Goal: Transaction & Acquisition: Purchase product/service

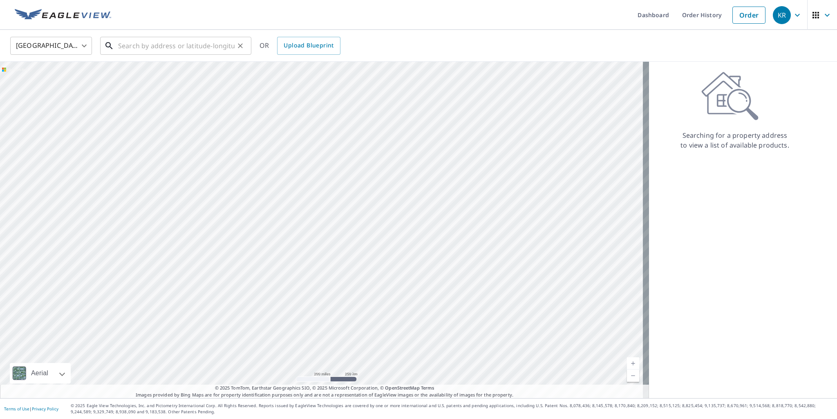
click at [179, 49] on input "text" at bounding box center [176, 45] width 117 height 23
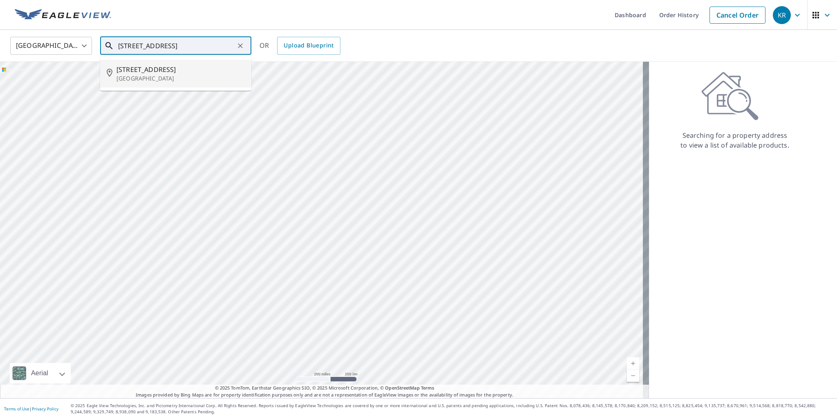
click at [147, 79] on p "[GEOGRAPHIC_DATA]" at bounding box center [181, 78] width 128 height 8
type input "[STREET_ADDRESS]"
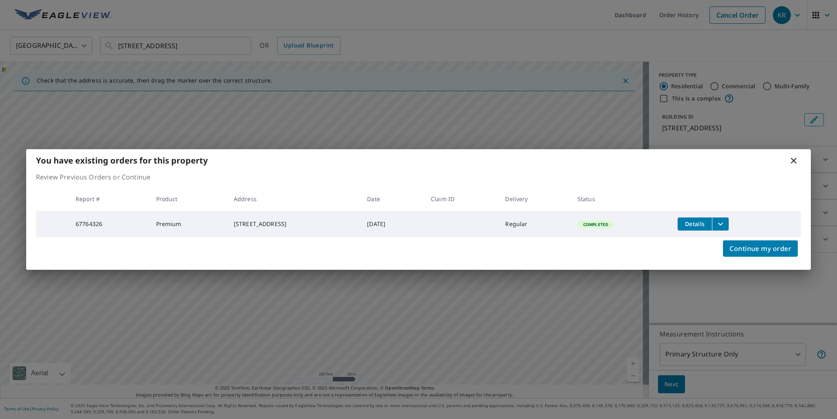
click at [793, 157] on icon at bounding box center [794, 161] width 10 height 10
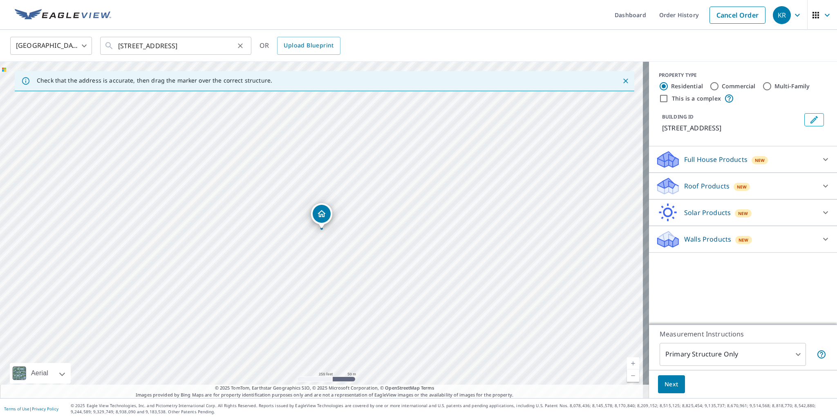
click at [242, 47] on icon "Clear" at bounding box center [240, 46] width 8 height 8
click at [187, 47] on input "text" at bounding box center [176, 45] width 117 height 23
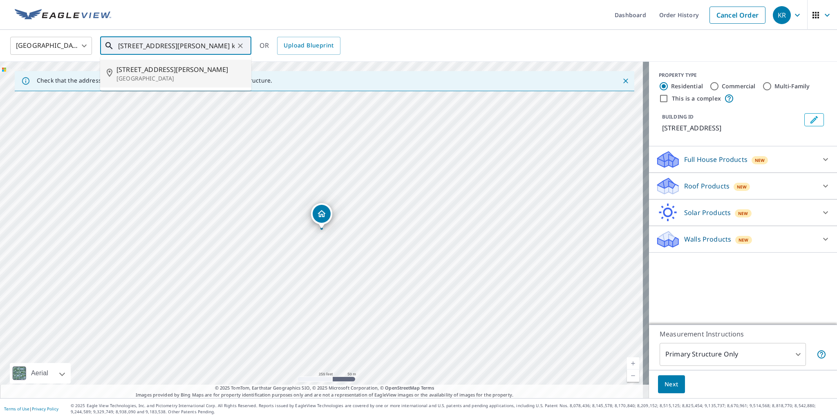
click at [158, 78] on p "[GEOGRAPHIC_DATA]" at bounding box center [181, 78] width 128 height 8
type input "[STREET_ADDRESS][PERSON_NAME]"
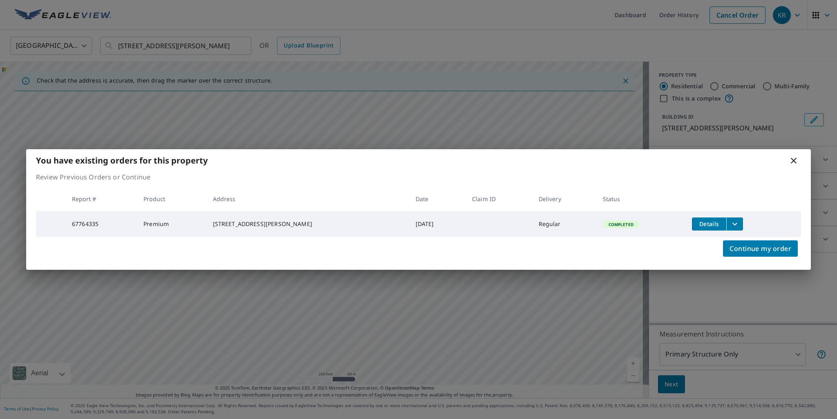
click at [800, 155] on div "You have existing orders for this property" at bounding box center [418, 160] width 785 height 22
click at [795, 159] on icon at bounding box center [794, 161] width 10 height 10
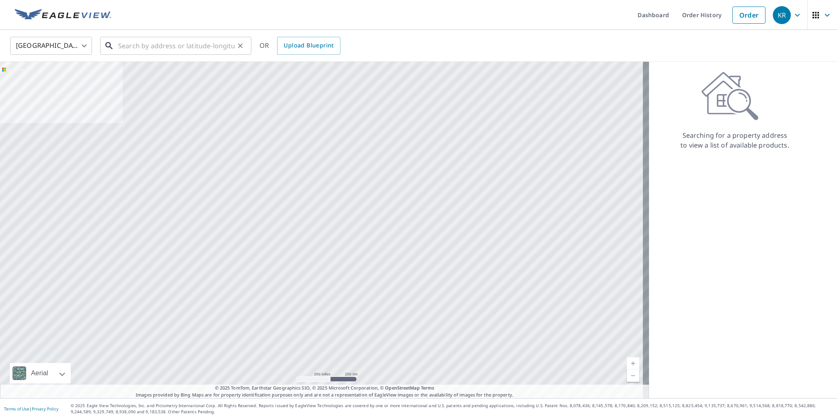
click at [161, 50] on input "text" at bounding box center [176, 45] width 117 height 23
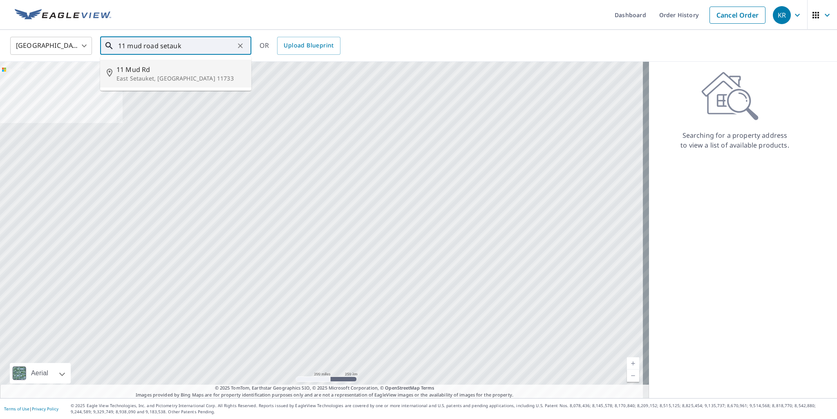
click at [137, 81] on p "East Setauket, NY 11733" at bounding box center [181, 78] width 128 height 8
type input "11 Mud Rd East Setauket, NY 11733"
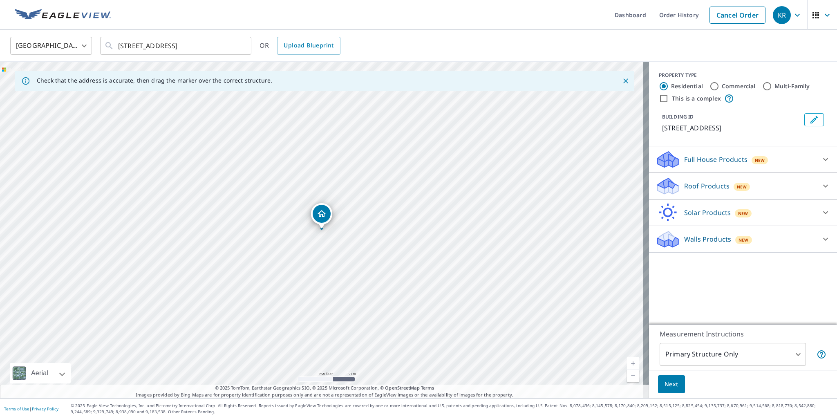
click at [821, 186] on icon at bounding box center [826, 186] width 10 height 10
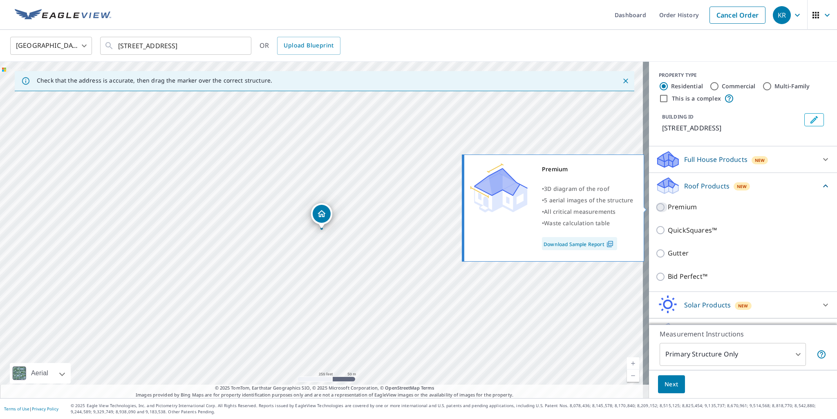
click at [656, 207] on input "Premium" at bounding box center [662, 207] width 12 height 10
checkbox input "true"
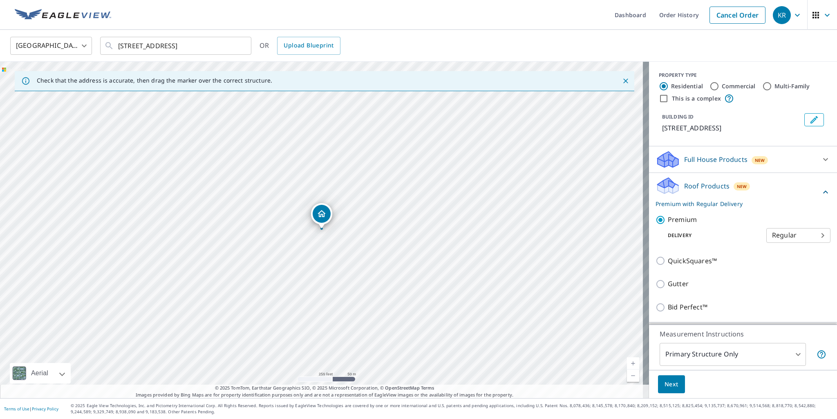
click at [668, 380] on span "Next" at bounding box center [672, 384] width 14 height 10
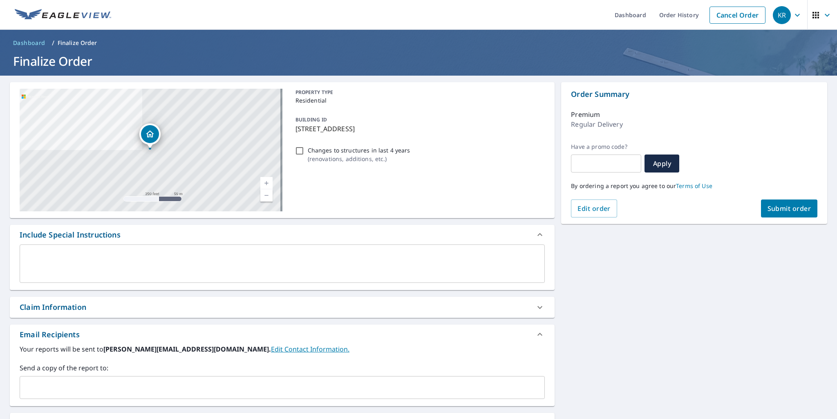
click at [793, 206] on span "Submit order" at bounding box center [790, 208] width 44 height 9
checkbox input "true"
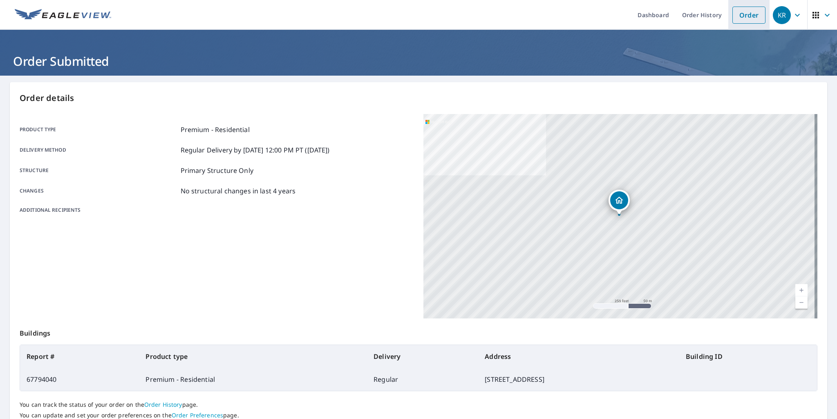
click at [749, 19] on link "Order" at bounding box center [749, 15] width 33 height 17
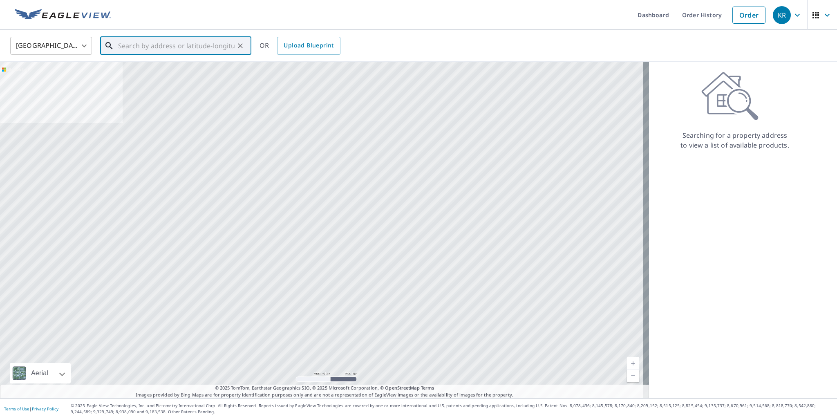
click at [183, 49] on input "text" at bounding box center [176, 45] width 117 height 23
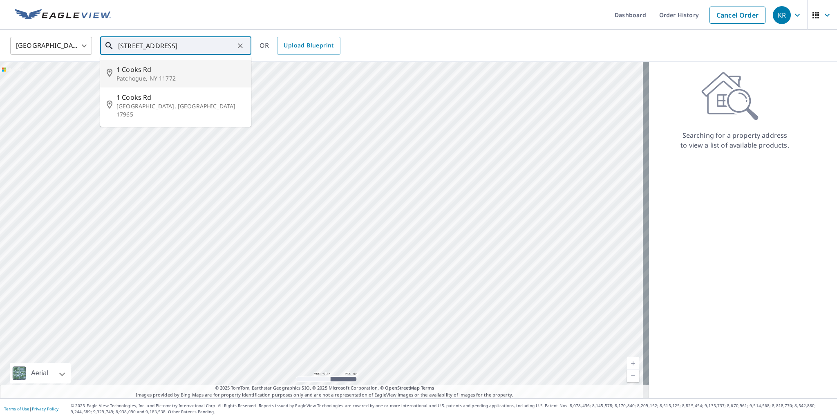
click at [140, 78] on p "Patchogue, NY 11772" at bounding box center [181, 78] width 128 height 8
type input "1 Cooks Rd Patchogue, NY 11772"
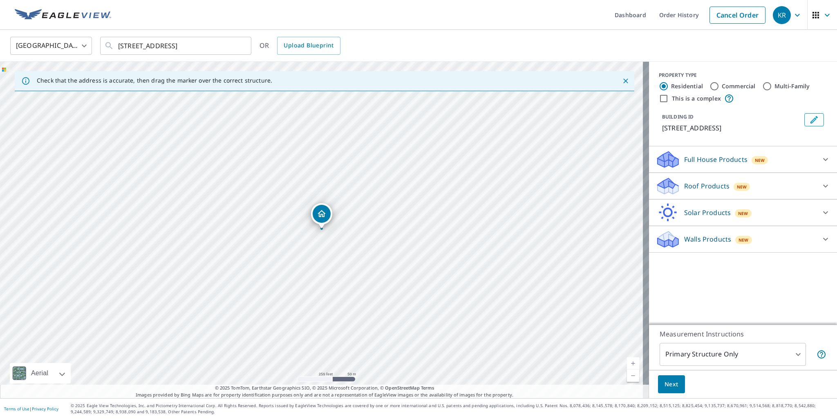
click at [821, 186] on icon at bounding box center [826, 186] width 10 height 10
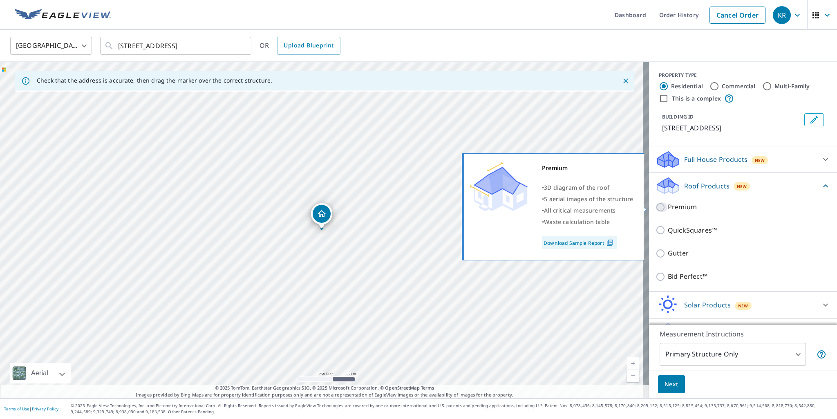
click at [656, 207] on input "Premium" at bounding box center [662, 207] width 12 height 10
checkbox input "true"
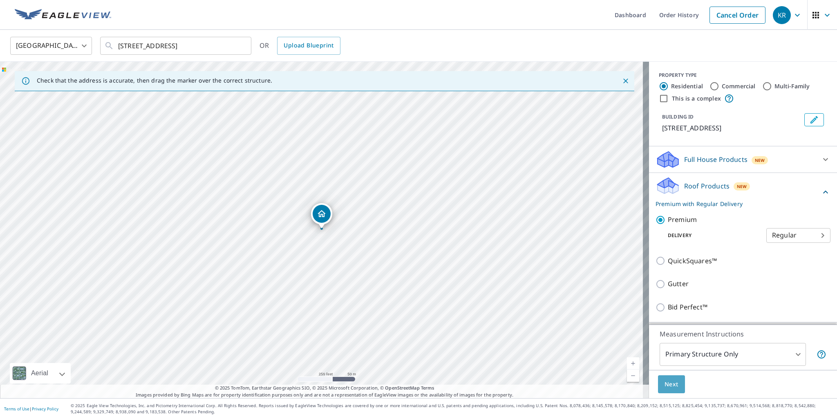
click at [665, 388] on span "Next" at bounding box center [672, 384] width 14 height 10
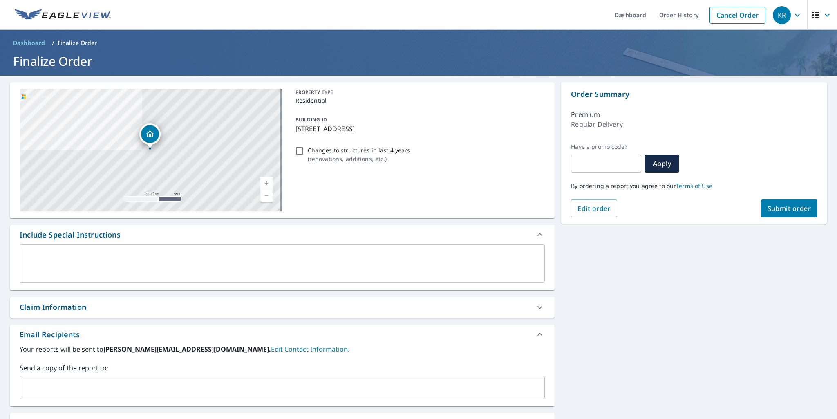
click at [791, 212] on span "Submit order" at bounding box center [790, 208] width 44 height 9
checkbox input "true"
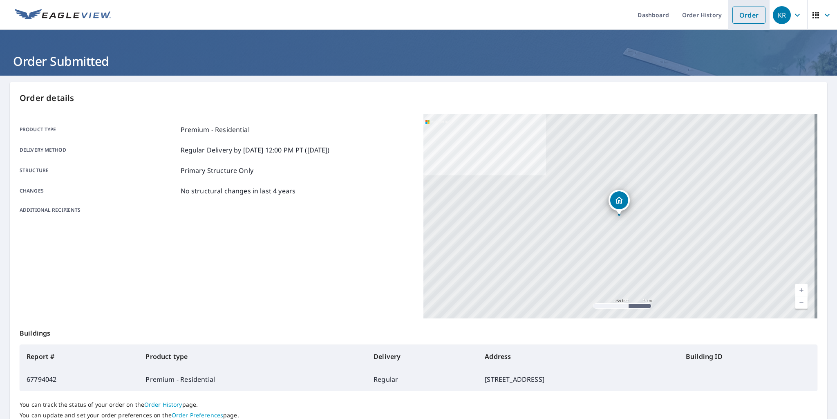
click at [741, 18] on link "Order" at bounding box center [749, 15] width 33 height 17
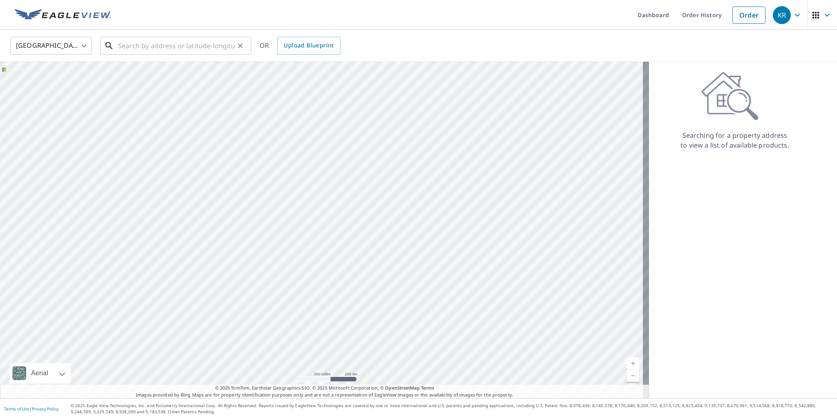
click at [142, 49] on input "text" at bounding box center [176, 45] width 117 height 23
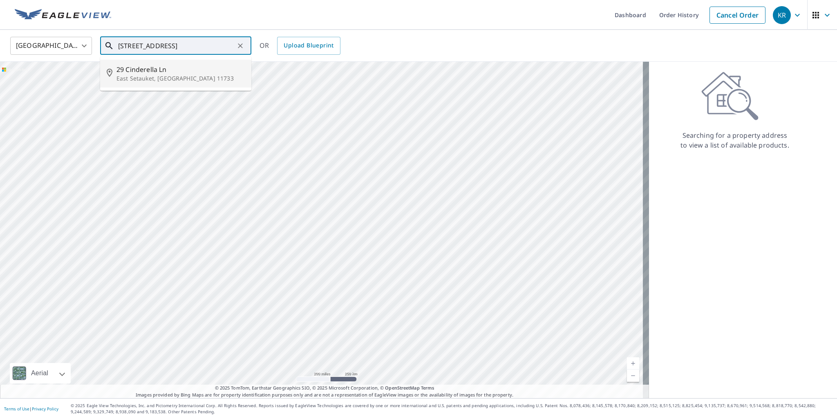
click at [123, 74] on p "East Setauket, NY 11733" at bounding box center [181, 78] width 128 height 8
type input "29 Cinderella Ln East Setauket, NY 11733"
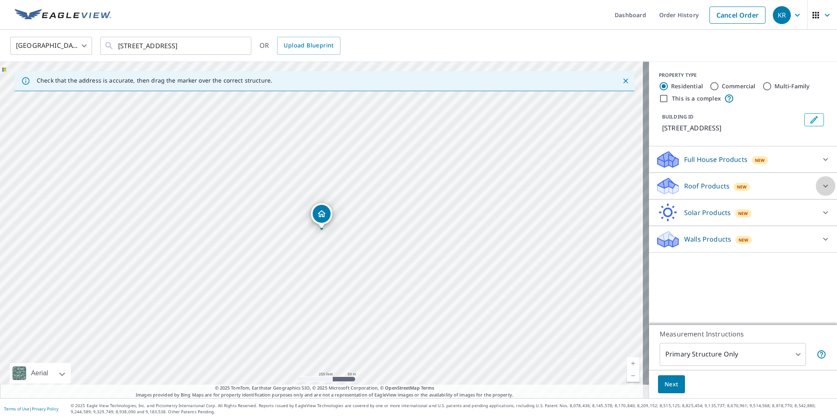
click at [821, 184] on icon at bounding box center [826, 186] width 10 height 10
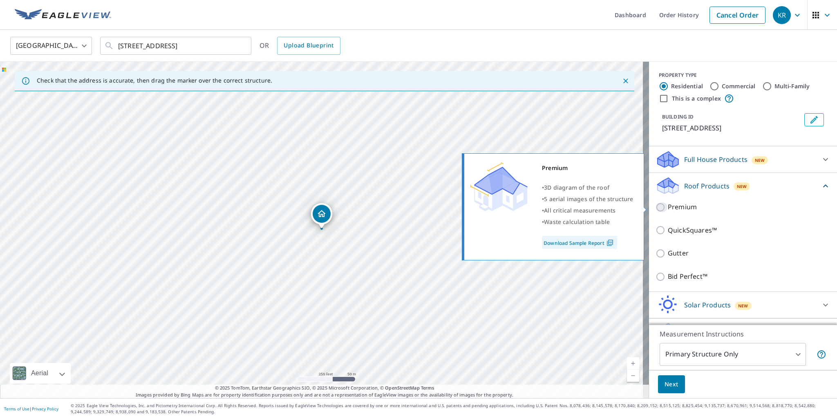
click at [656, 207] on input "Premium" at bounding box center [662, 207] width 12 height 10
checkbox input "true"
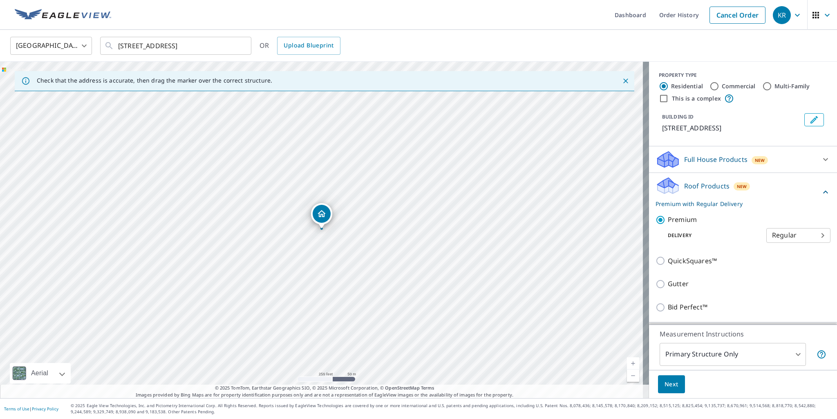
click at [665, 387] on span "Next" at bounding box center [672, 384] width 14 height 10
